Goal: Information Seeking & Learning: Learn about a topic

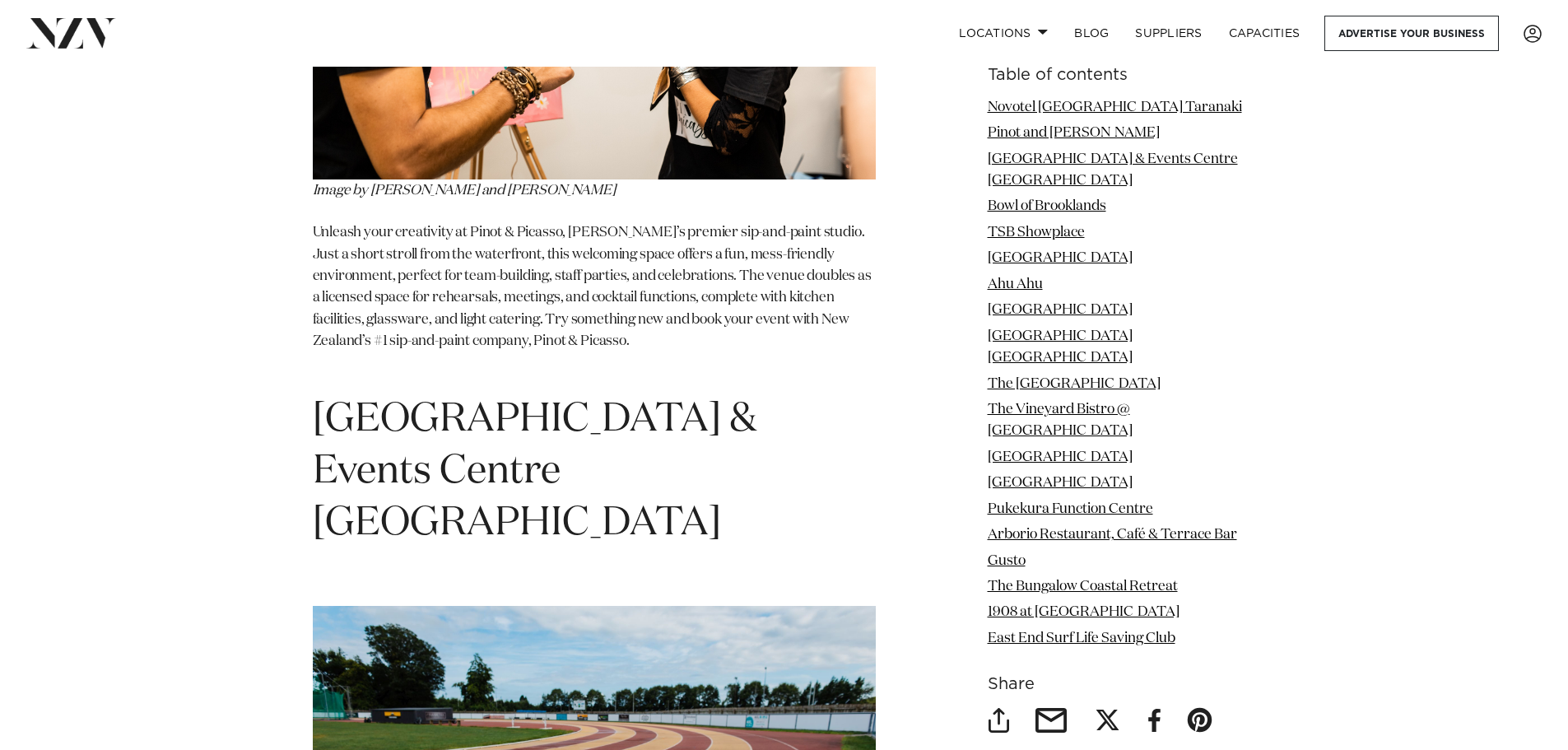
scroll to position [2083, 0]
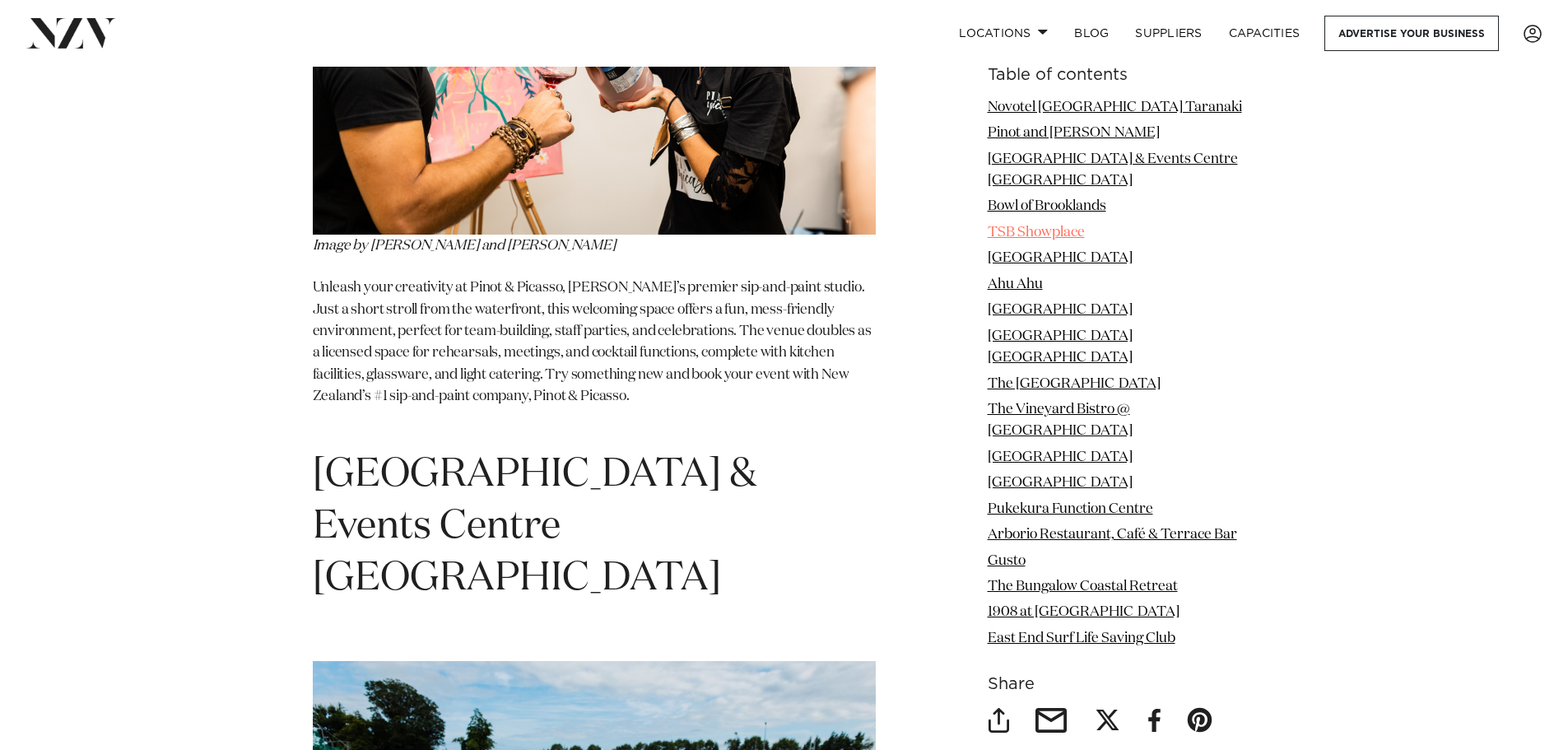
click at [1058, 226] on link "TSB Showplace" at bounding box center [1036, 232] width 97 height 14
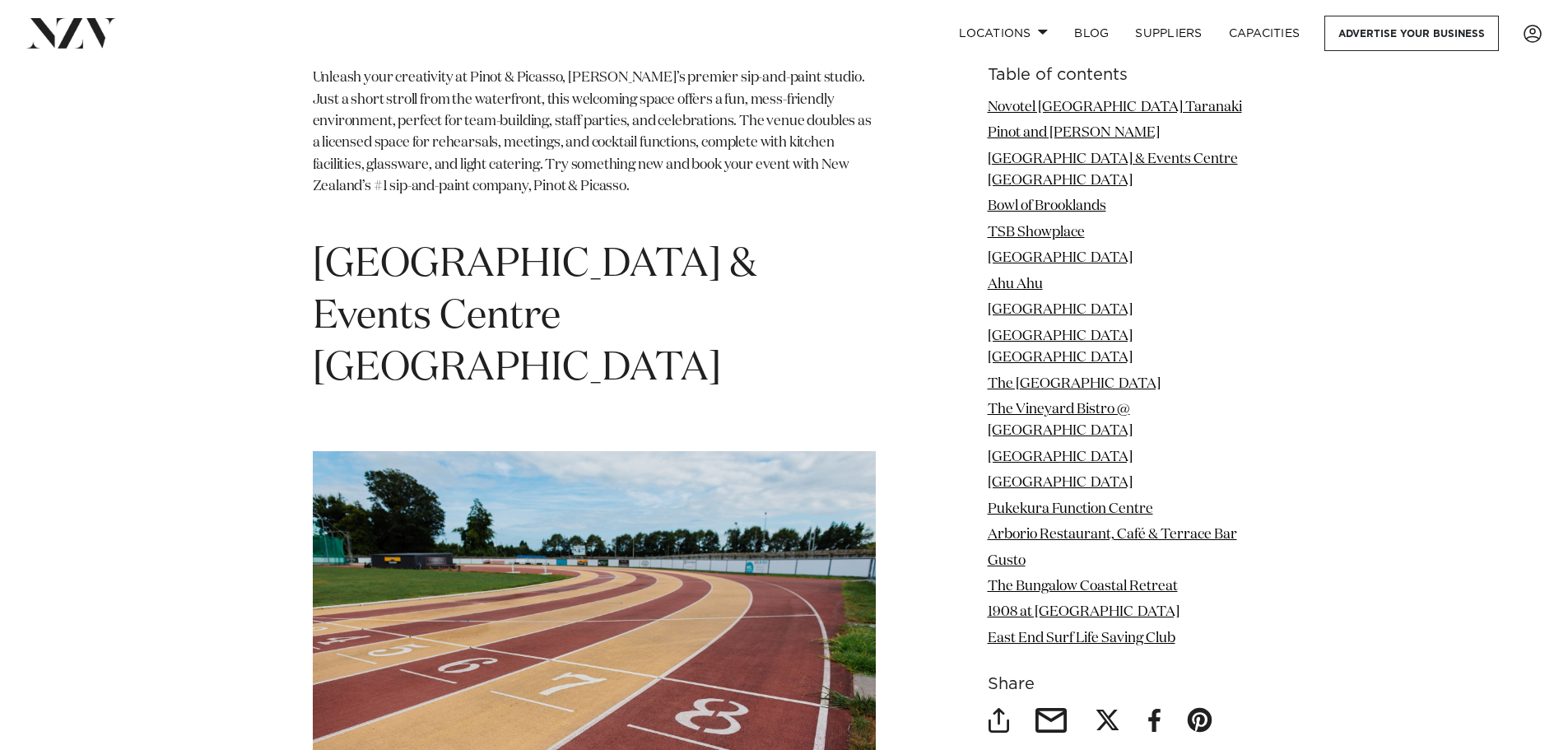
scroll to position [2302, 0]
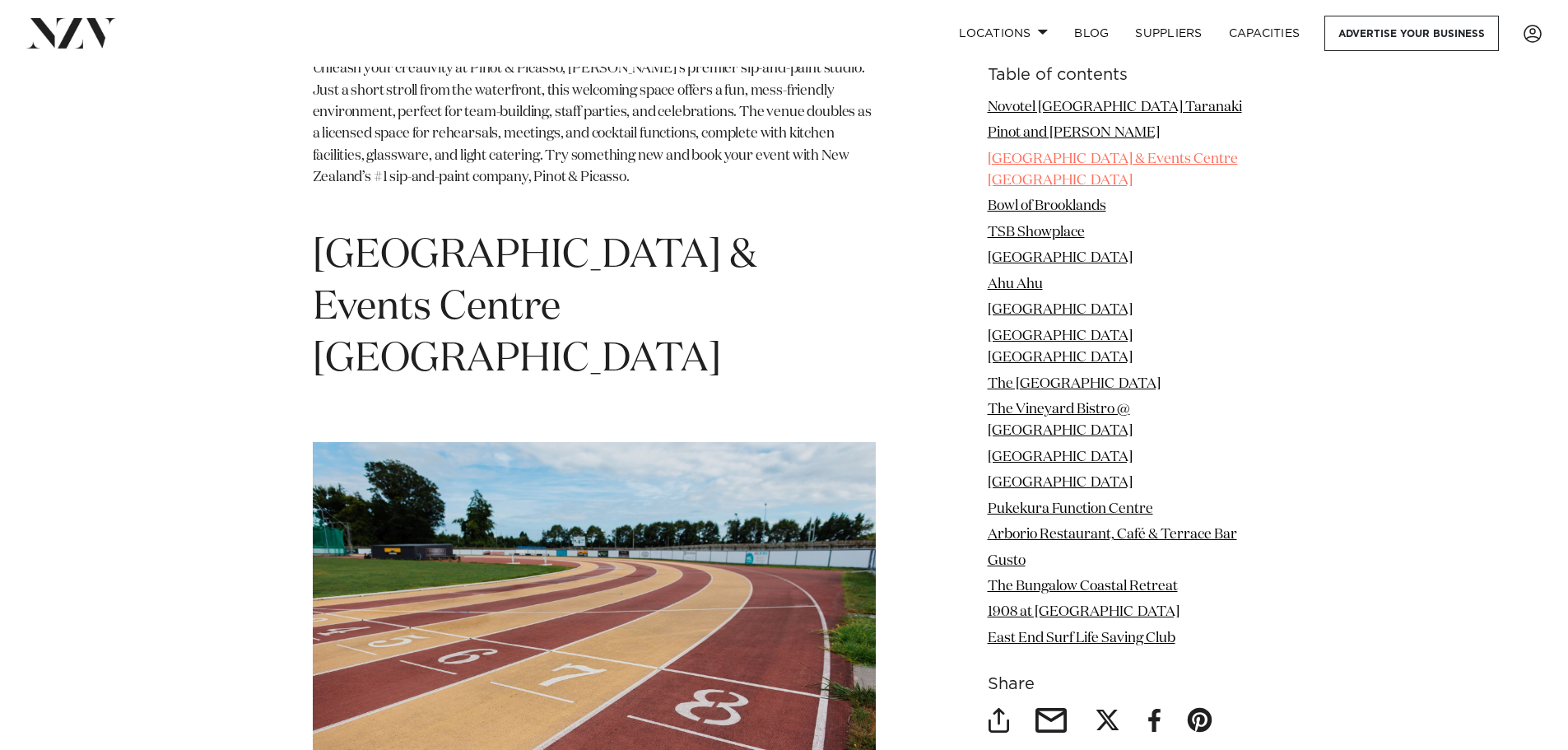
click at [1086, 152] on link "[GEOGRAPHIC_DATA] & Events Centre [GEOGRAPHIC_DATA]" at bounding box center [1113, 170] width 251 height 36
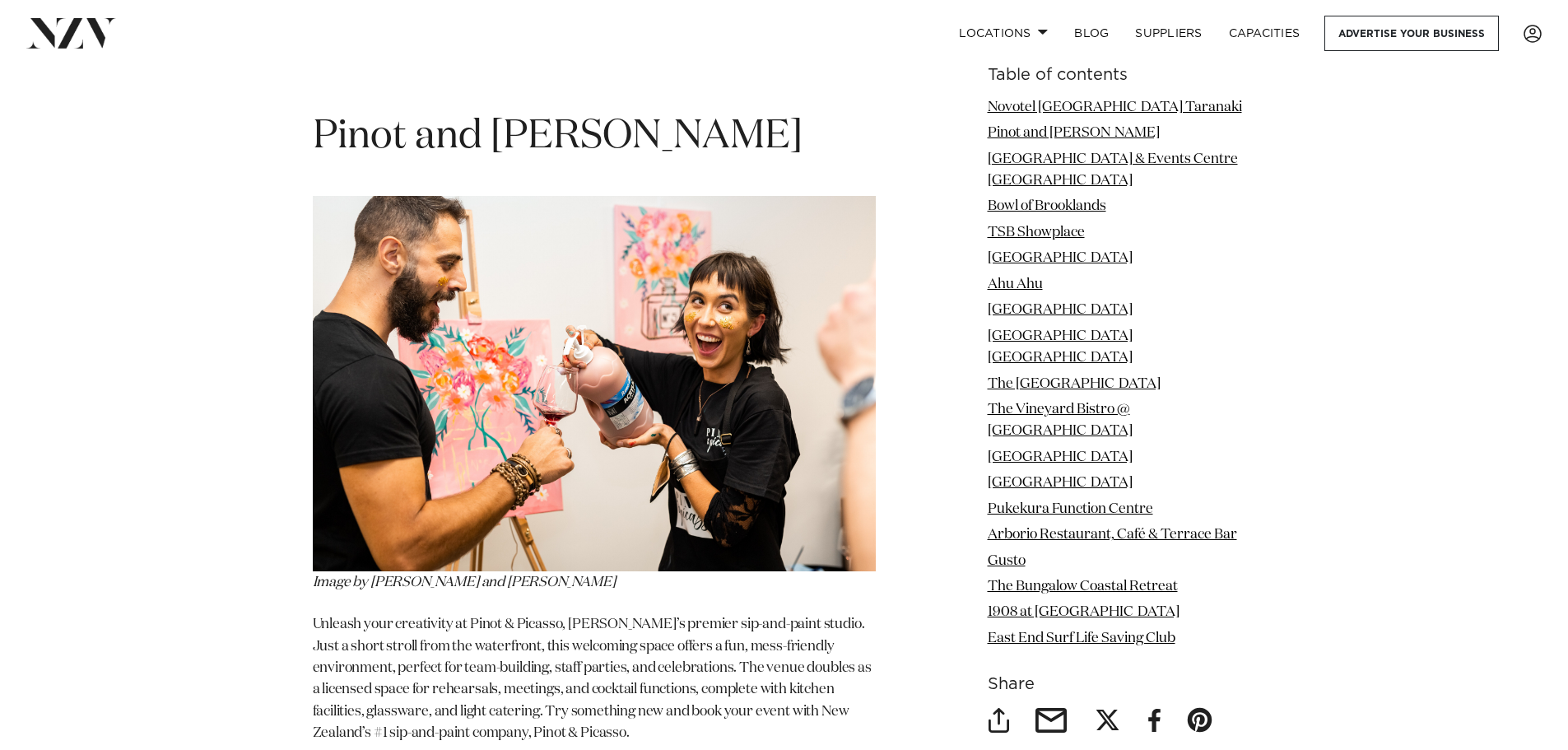
scroll to position [1670, 0]
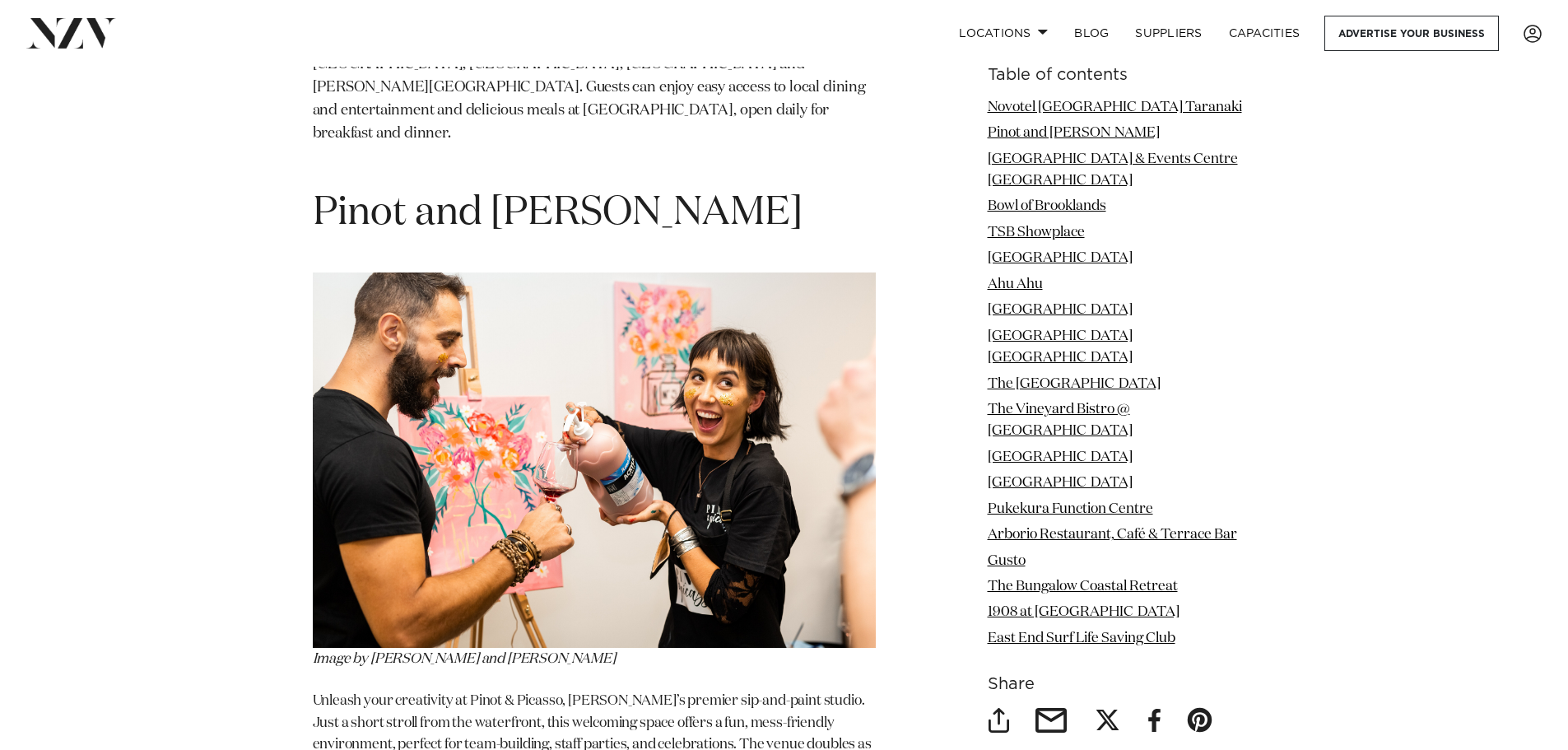
drag, startPoint x: 316, startPoint y: 87, endPoint x: 476, endPoint y: 158, distance: 175.0
drag, startPoint x: 502, startPoint y: 141, endPoint x: 304, endPoint y: 79, distance: 207.5
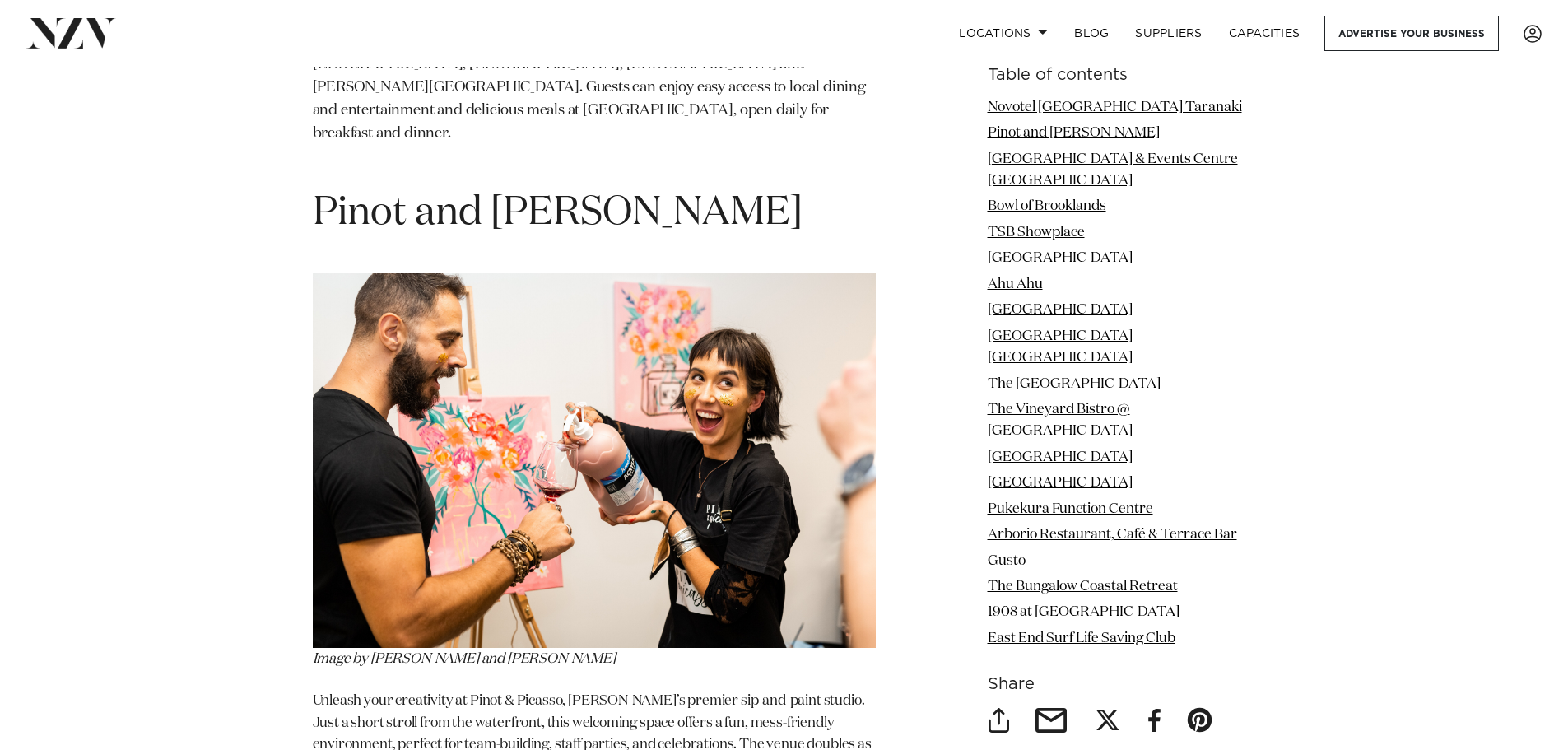
drag, startPoint x: 506, startPoint y: 140, endPoint x: 714, endPoint y: 7, distance: 246.9
copy h1 "[GEOGRAPHIC_DATA] & Events Centre [GEOGRAPHIC_DATA]"
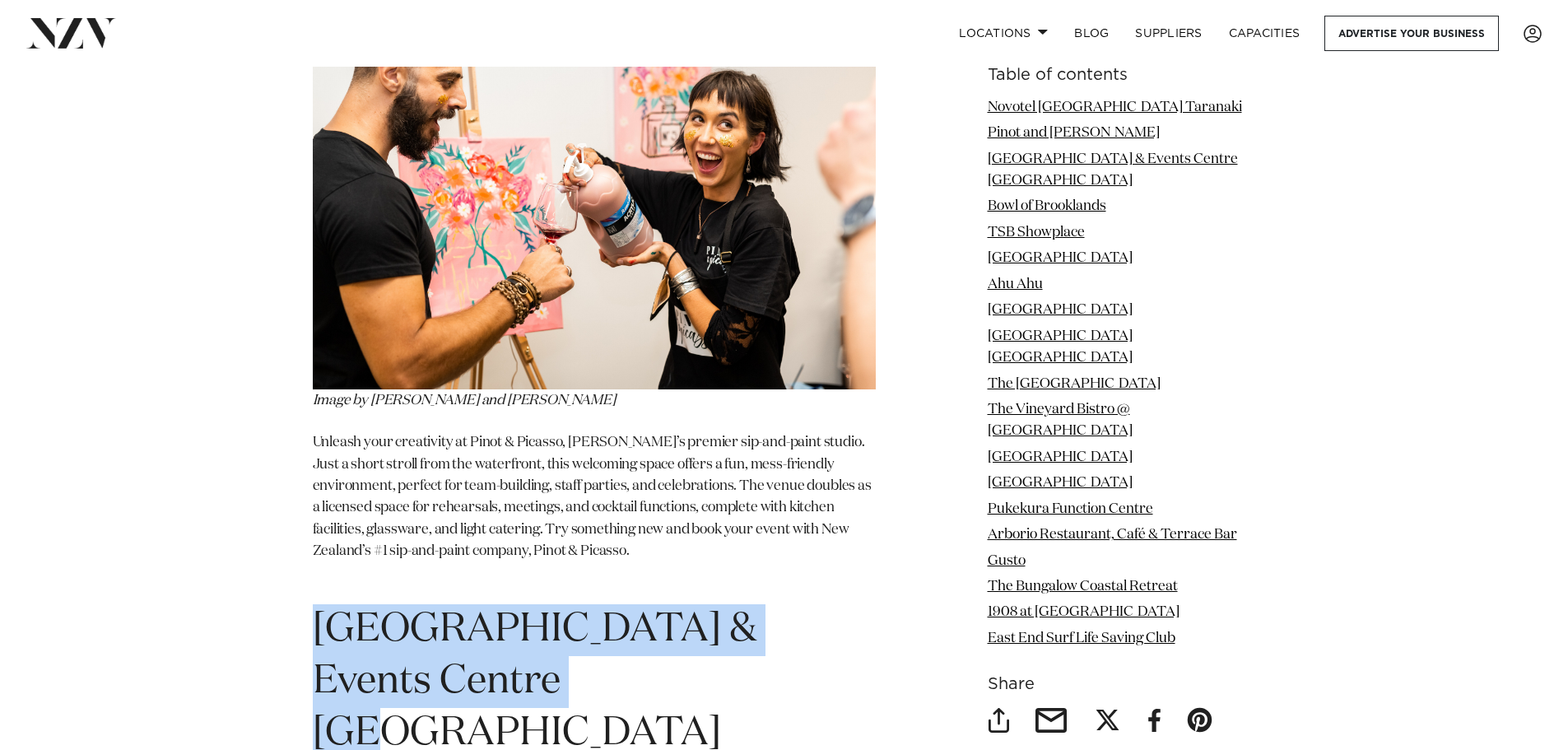
scroll to position [1931, 0]
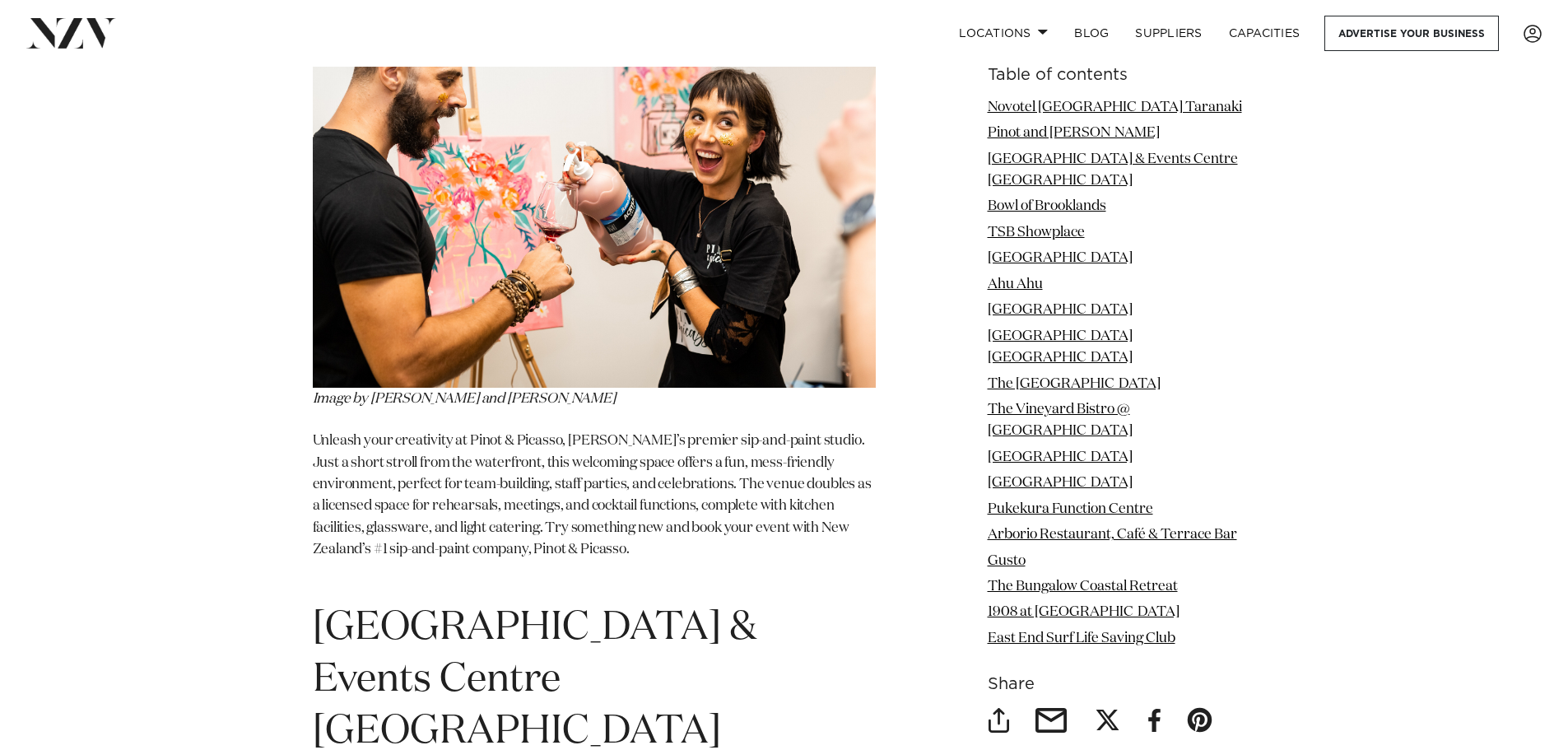
drag, startPoint x: 315, startPoint y: 208, endPoint x: 684, endPoint y: 229, distance: 369.6
drag, startPoint x: 610, startPoint y: 386, endPoint x: 289, endPoint y: 247, distance: 349.8
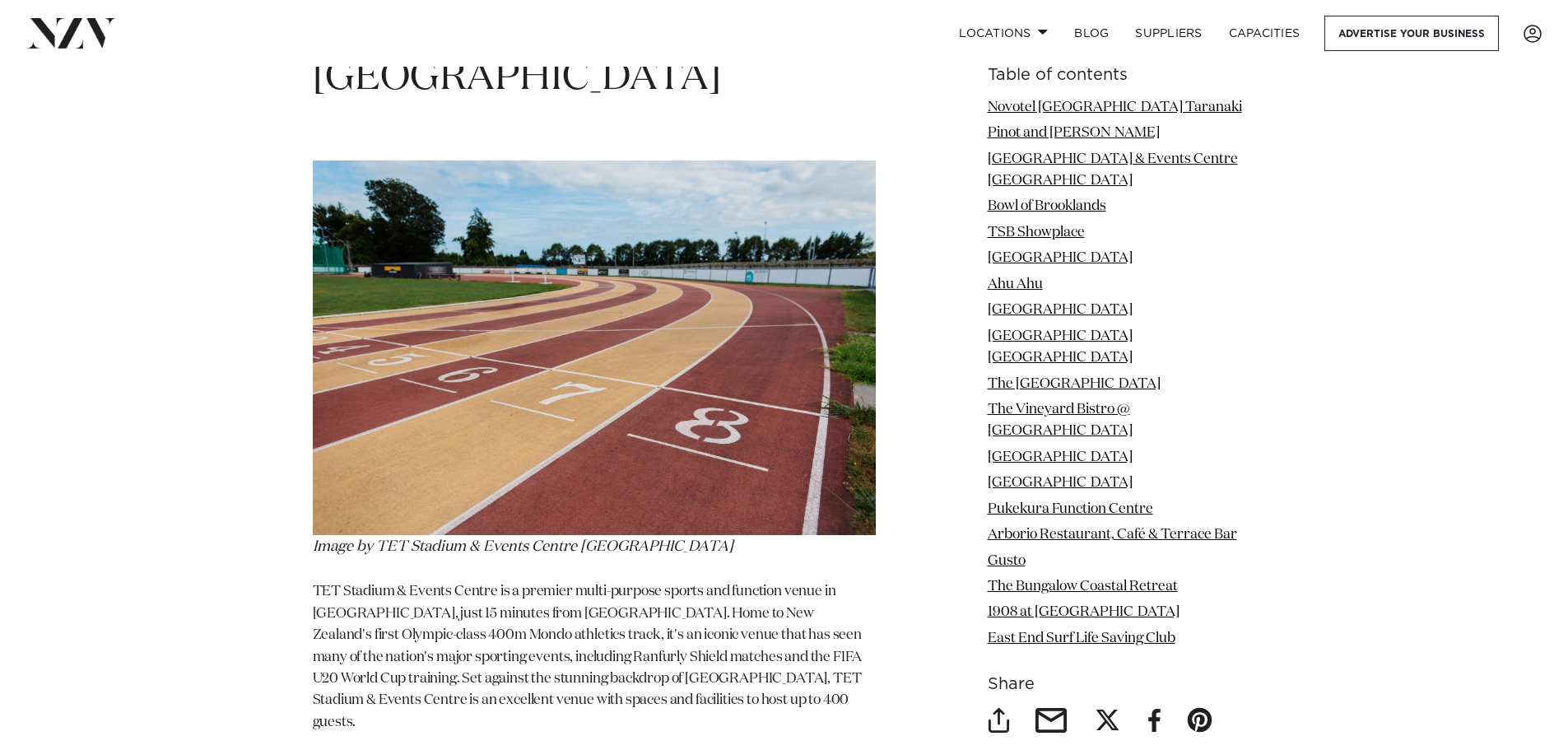
scroll to position [2583, 0]
drag, startPoint x: 548, startPoint y: 129, endPoint x: 236, endPoint y: 127, distance: 312.0
copy span "[GEOGRAPHIC_DATA]"
